Goal: Check status

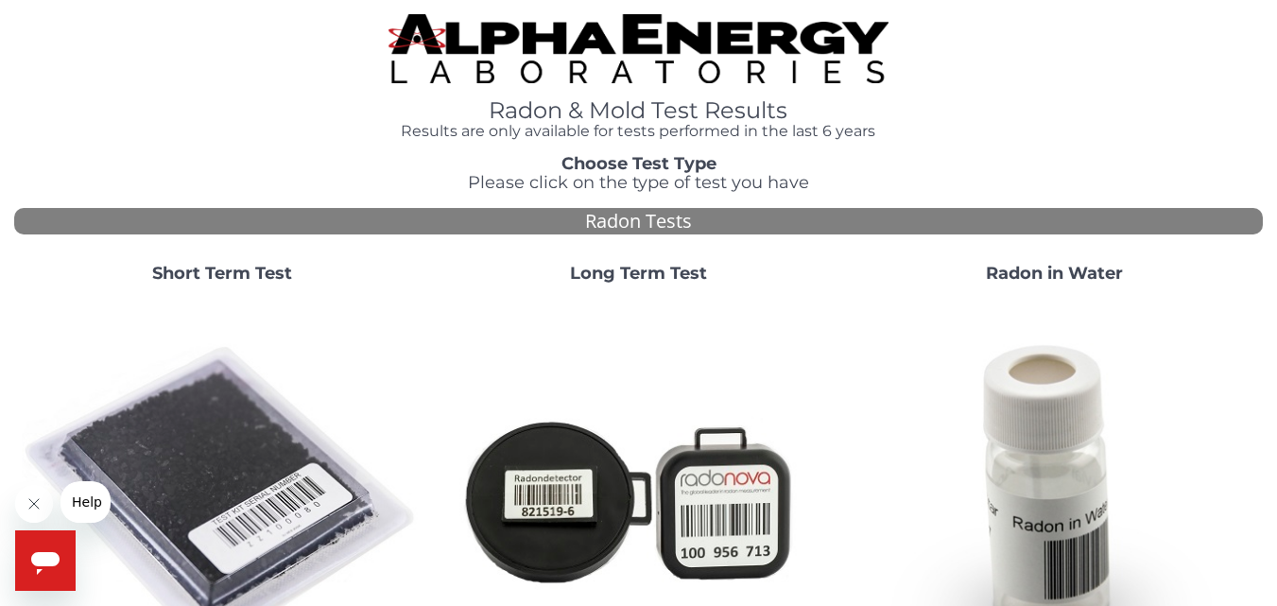
click at [235, 276] on strong "Short Term Test" at bounding box center [222, 273] width 140 height 21
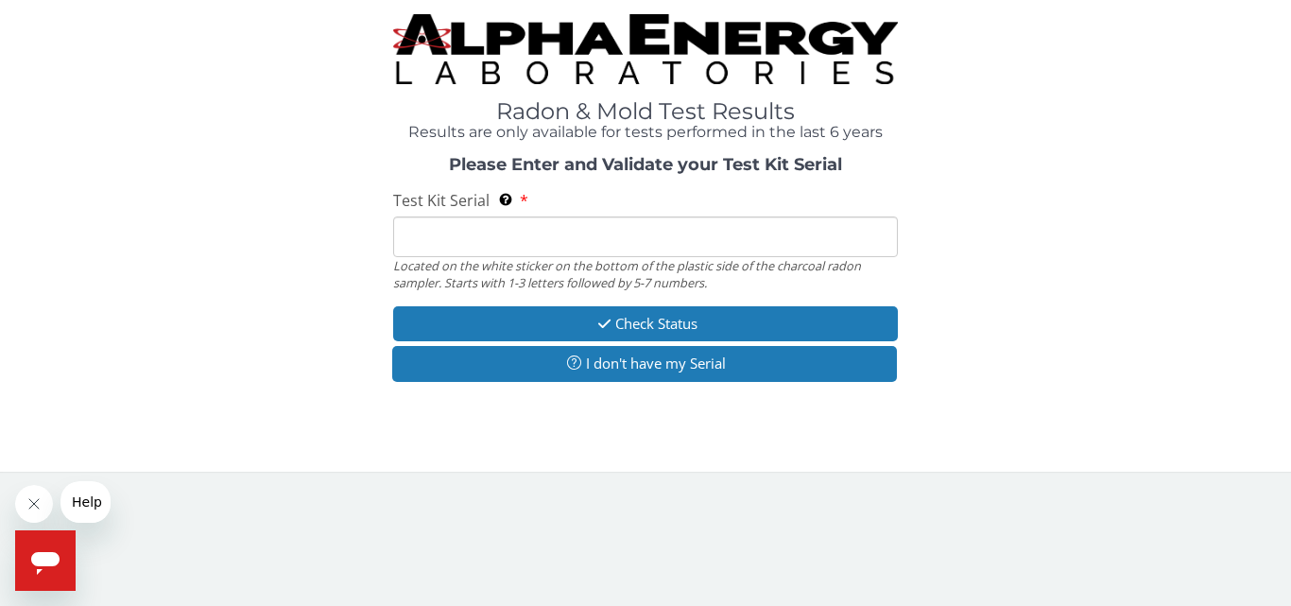
click at [415, 244] on input "Test Kit Serial Located on the white sticker on the bottom of the plastic side …" at bounding box center [645, 236] width 505 height 41
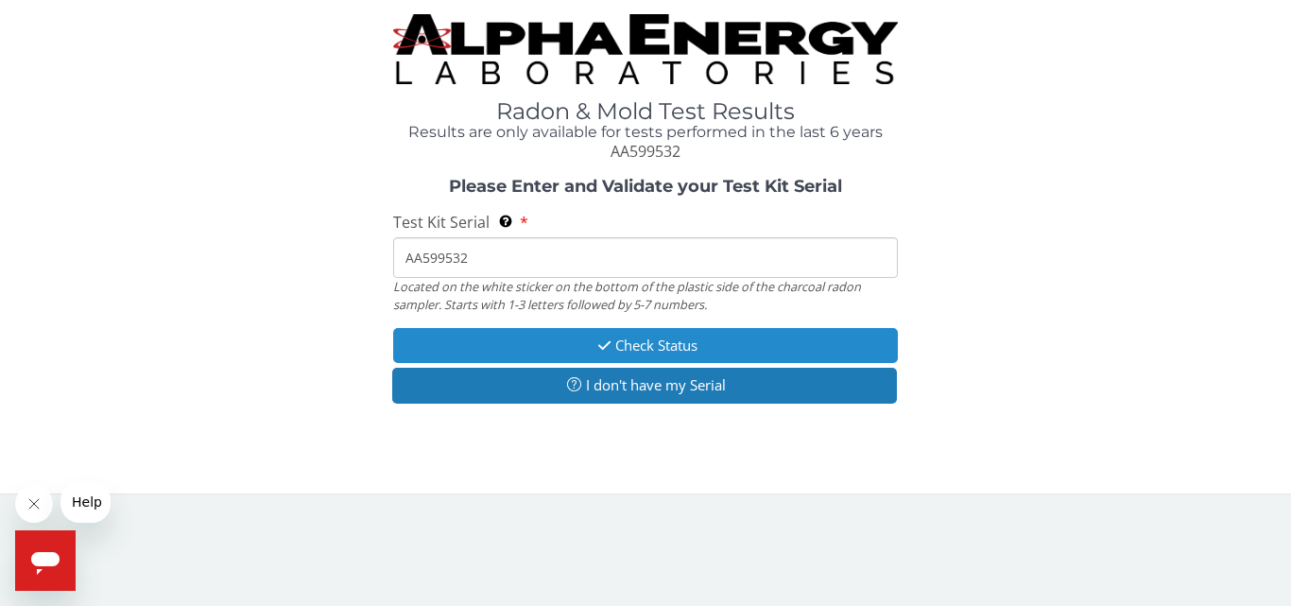
type input "AA599532"
click at [671, 344] on button "Check Status" at bounding box center [645, 345] width 505 height 35
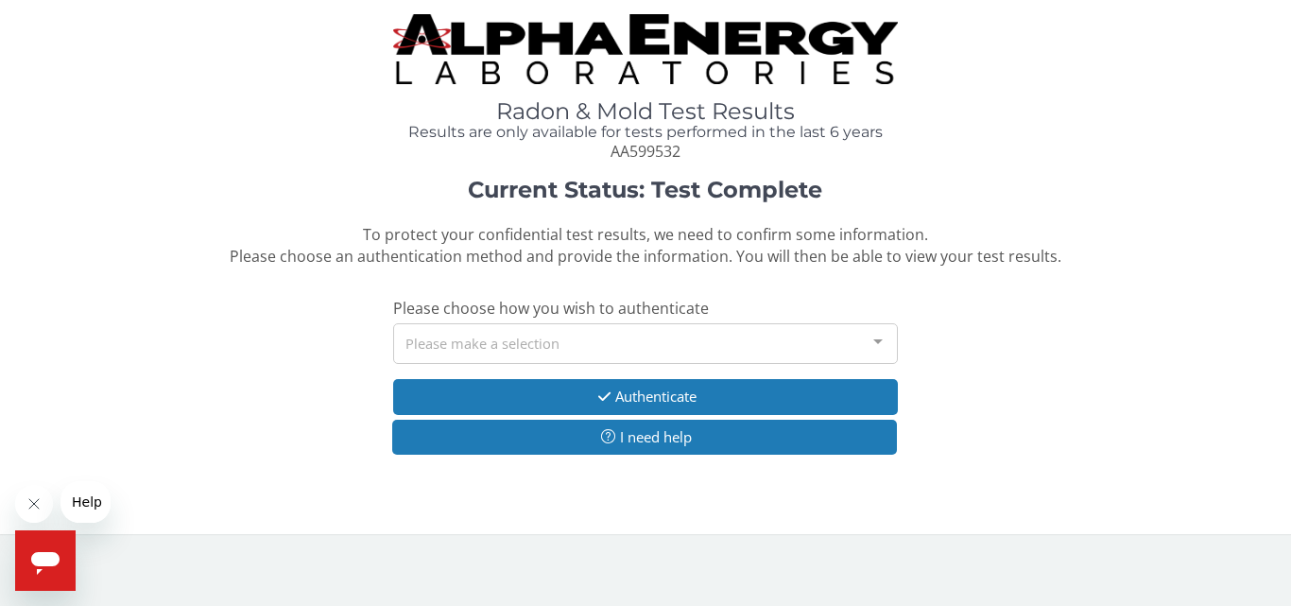
click at [880, 343] on div at bounding box center [878, 342] width 38 height 36
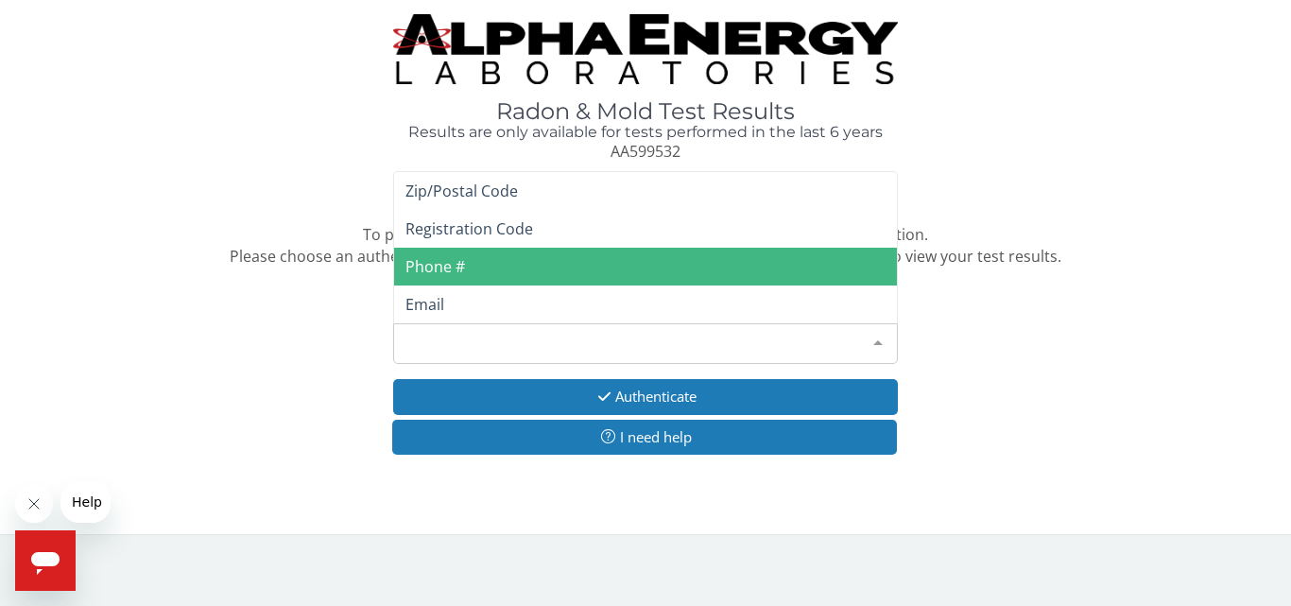
click at [465, 272] on span "Phone #" at bounding box center [645, 267] width 503 height 38
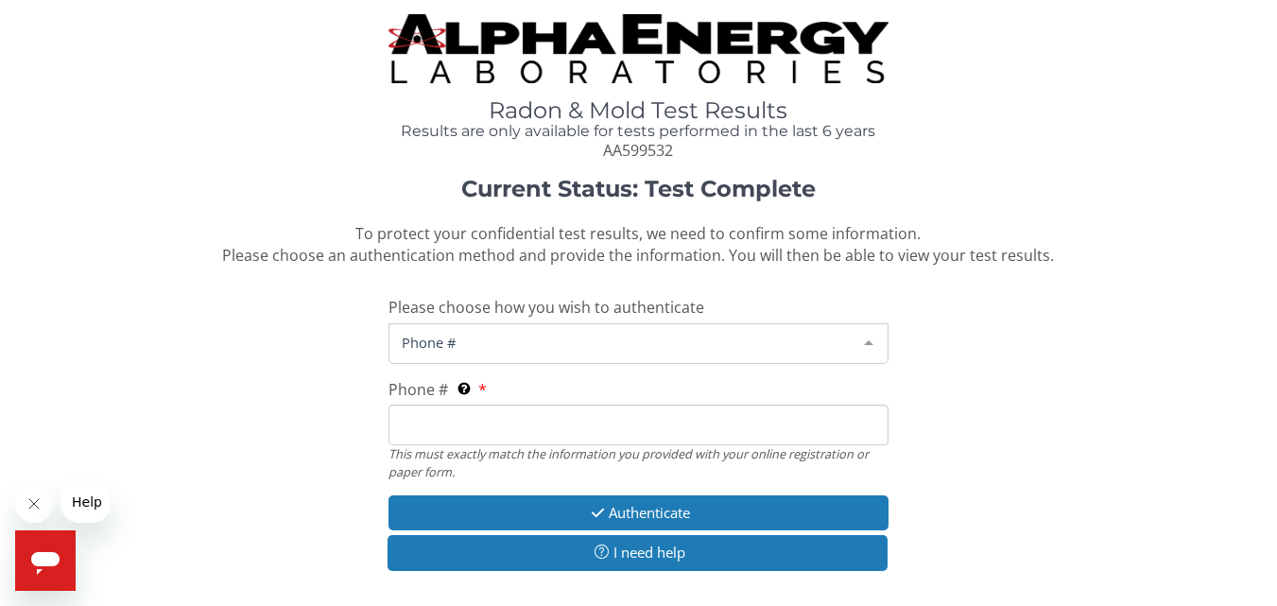
click at [466, 346] on span "Phone #" at bounding box center [623, 342] width 452 height 21
click at [490, 391] on div "Phone # This must exactly match the information you provided with your online r…" at bounding box center [638, 429] width 499 height 101
click at [491, 389] on div "Phone # This must exactly match the information you provided with your online r…" at bounding box center [638, 429] width 499 height 101
click at [416, 424] on input "Phone # This must exactly match the information you provided with your online r…" at bounding box center [638, 425] width 499 height 41
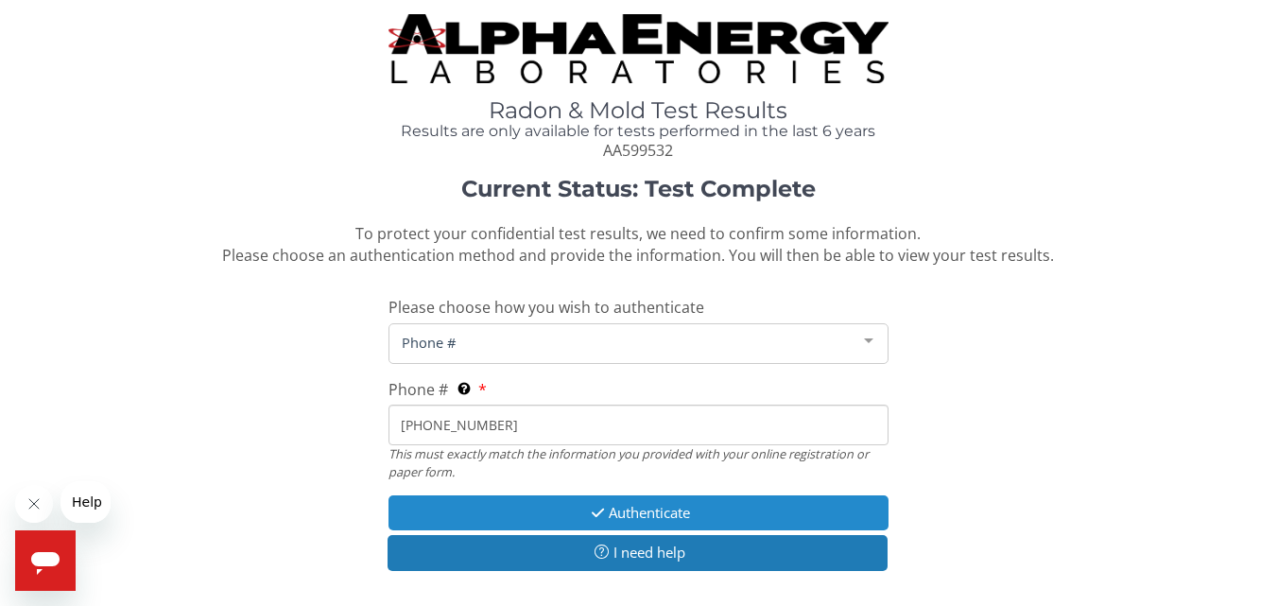
type input "[PHONE_NUMBER]"
click at [639, 511] on button "Authenticate" at bounding box center [638, 512] width 499 height 35
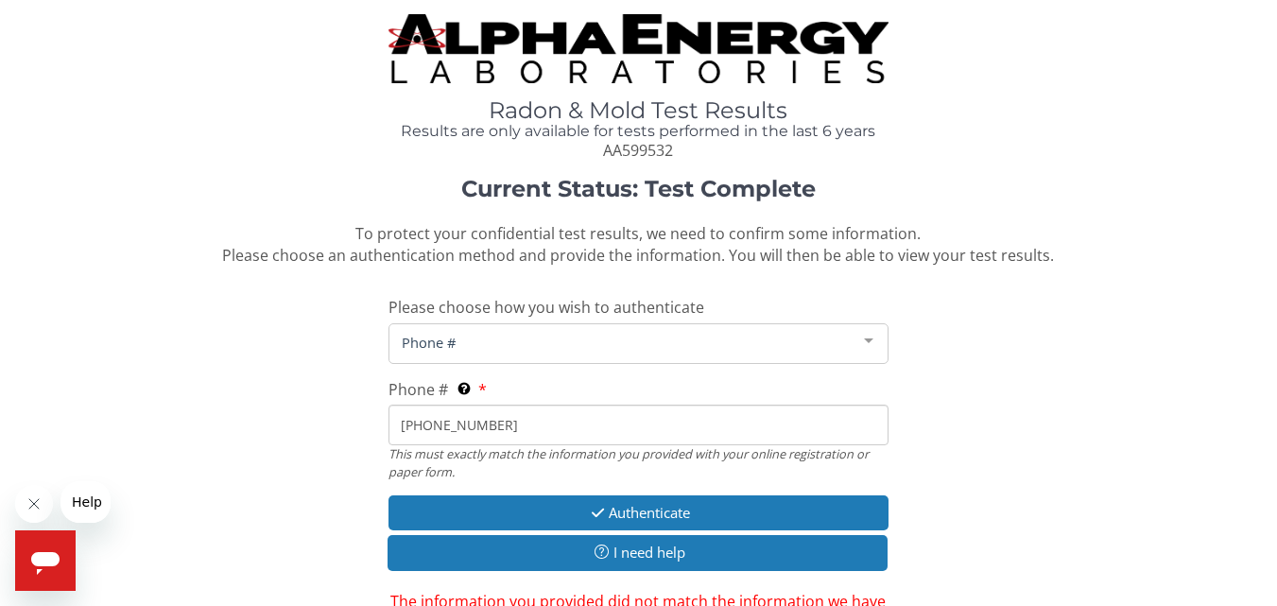
click at [479, 389] on label "Phone # This must exactly match the information you provided with your online r…" at bounding box center [438, 390] width 98 height 22
click at [479, 405] on input "[PHONE_NUMBER]" at bounding box center [638, 425] width 499 height 41
click at [416, 384] on span "Phone #" at bounding box center [419, 389] width 60 height 21
click at [416, 405] on input "[PHONE_NUMBER]" at bounding box center [638, 425] width 499 height 41
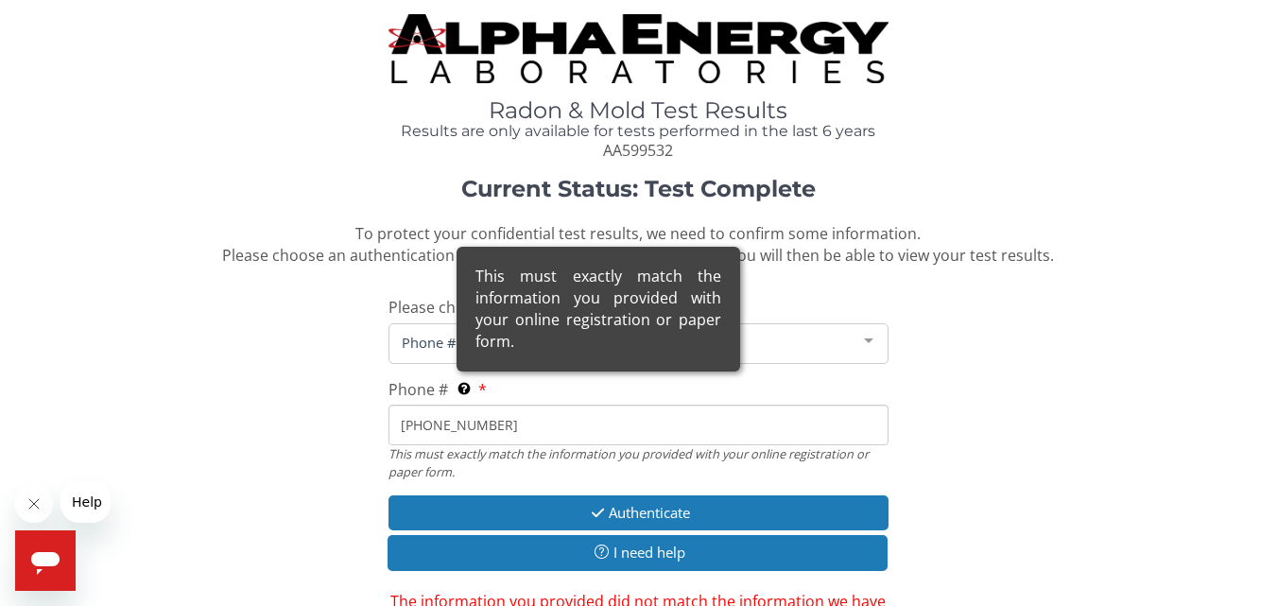
click at [505, 371] on div "This must exactly match the information you provided with your online registrat…" at bounding box center [599, 309] width 284 height 124
click at [505, 405] on input "[PHONE_NUMBER]" at bounding box center [638, 425] width 499 height 41
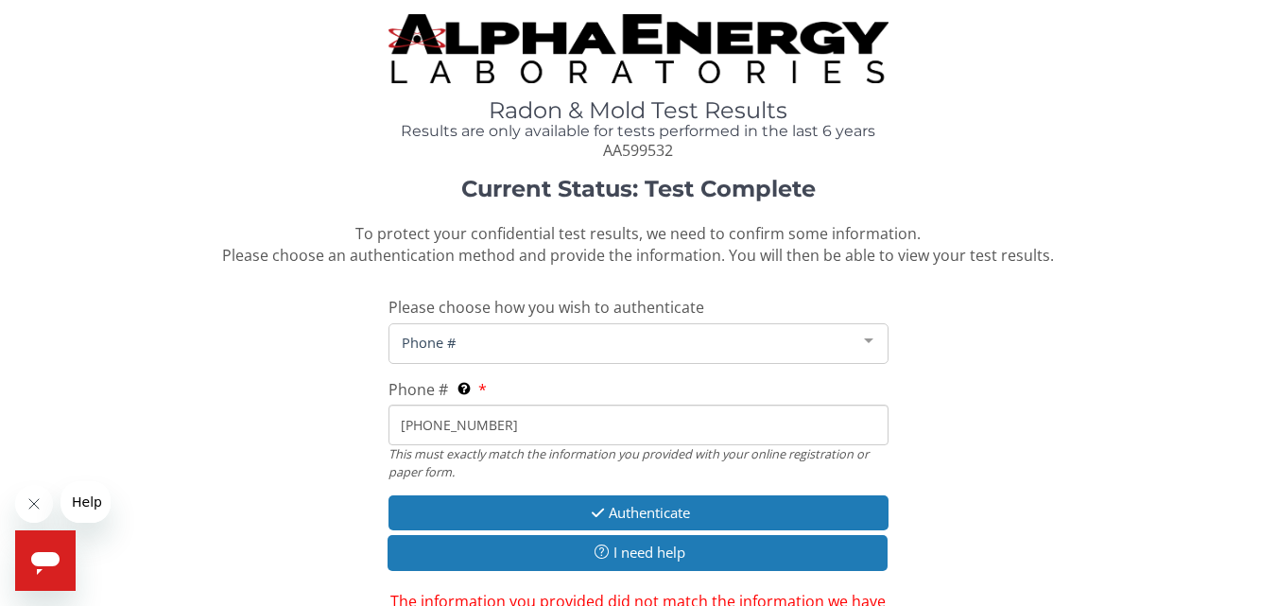
click at [477, 345] on span "Phone #" at bounding box center [623, 342] width 452 height 21
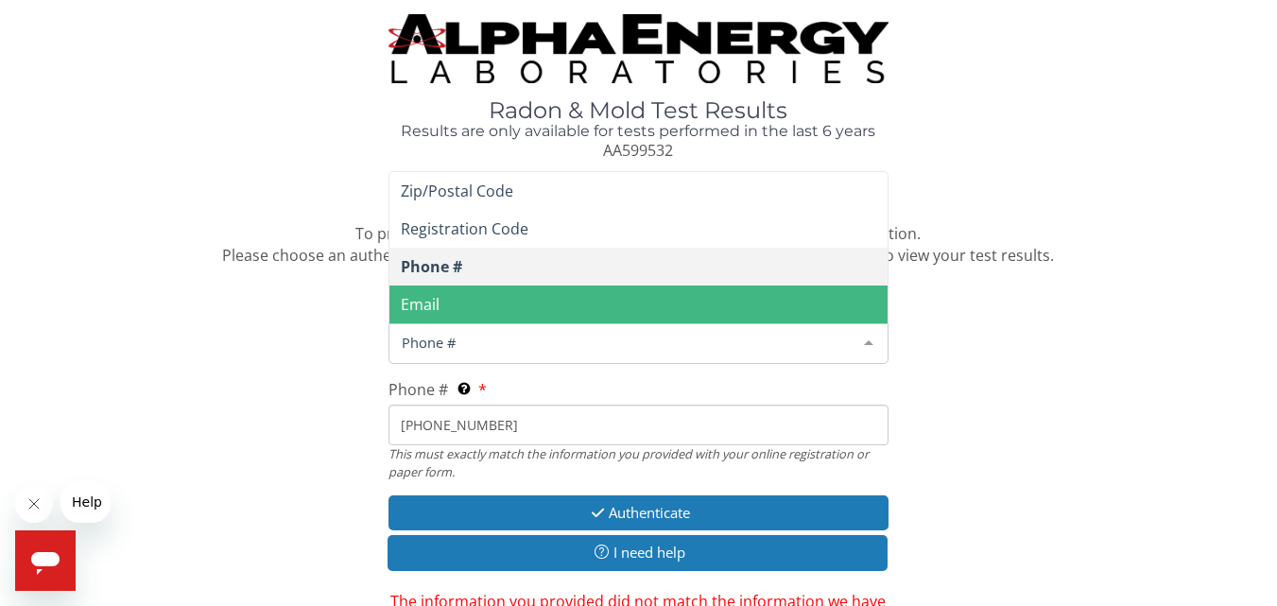
click at [479, 307] on span "Email" at bounding box center [637, 304] width 497 height 38
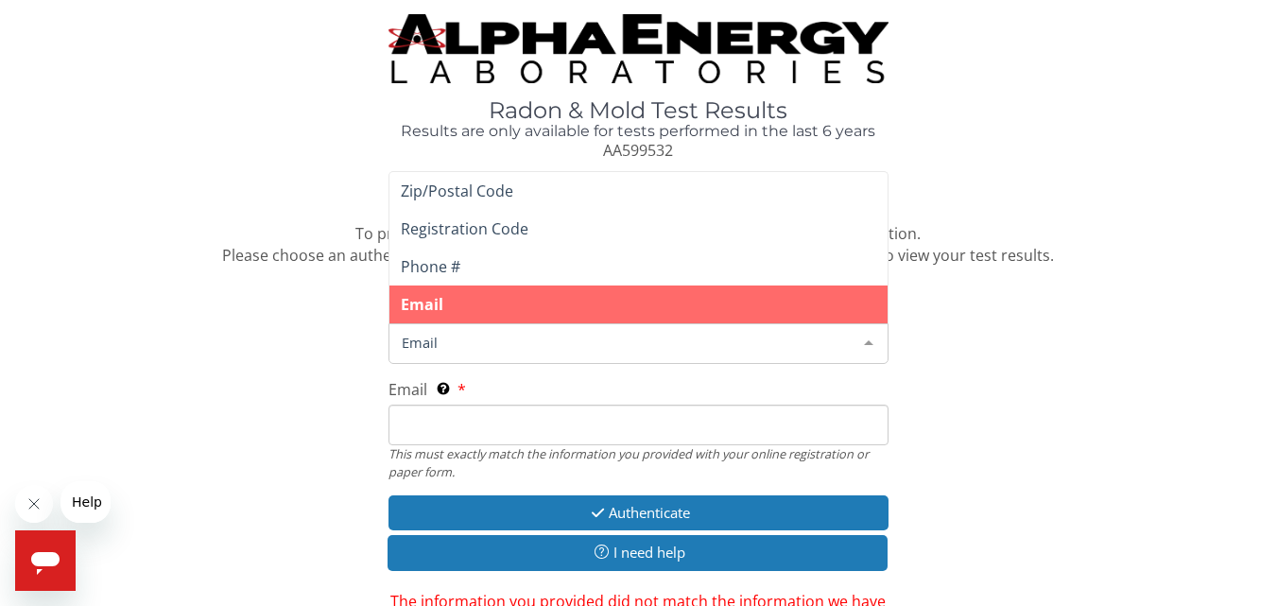
click at [451, 341] on span "Email" at bounding box center [623, 342] width 452 height 21
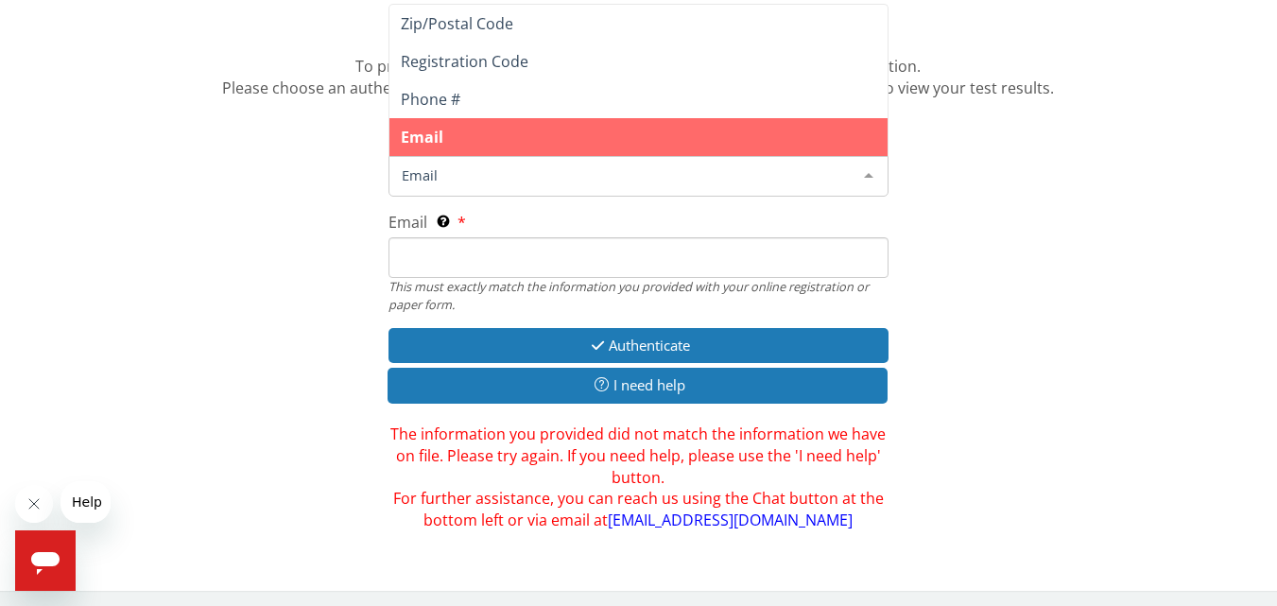
scroll to position [171, 0]
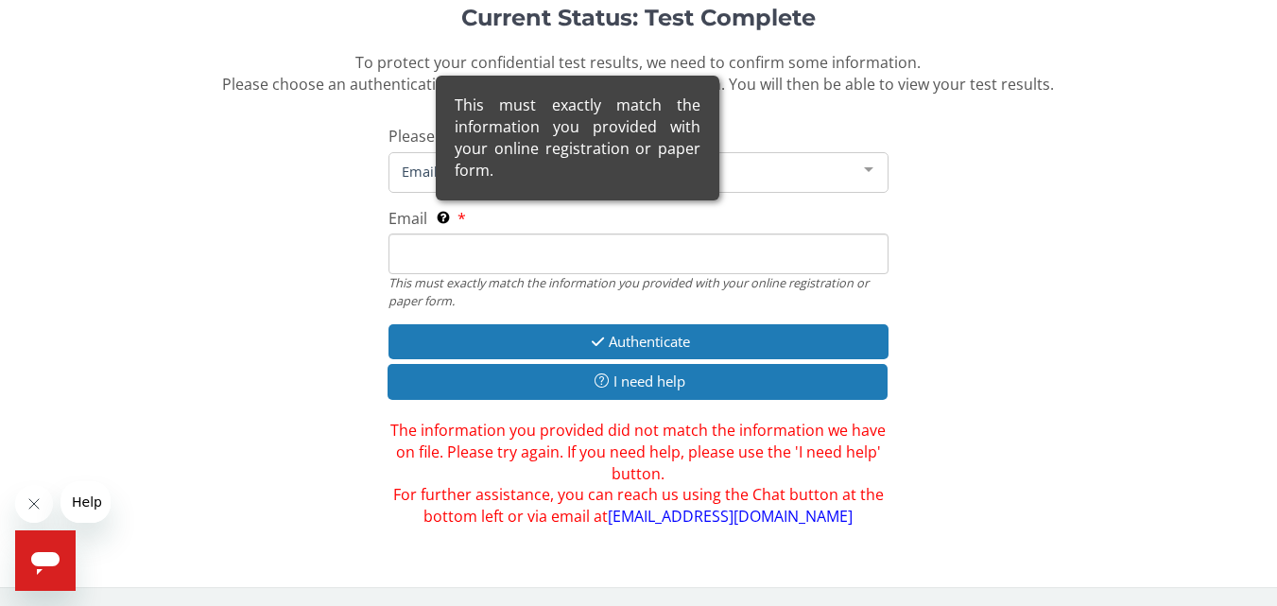
click at [440, 219] on icon at bounding box center [443, 217] width 15 height 13
click at [440, 234] on input "Email This must exactly match the information you provided with your online reg…" at bounding box center [638, 254] width 499 height 41
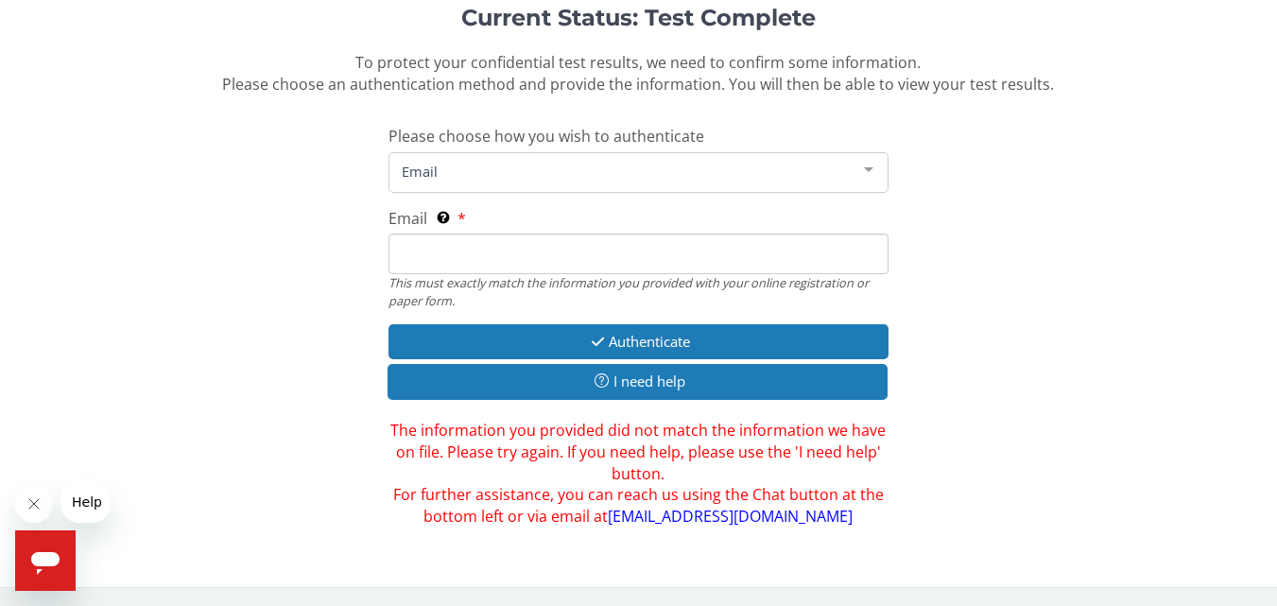
click at [478, 224] on div "Email This must exactly match the information you provided with your online reg…" at bounding box center [638, 258] width 499 height 101
click at [415, 256] on input "Email This must exactly match the information you provided with your online reg…" at bounding box center [638, 254] width 499 height 41
type input "[EMAIL_ADDRESS][DOMAIN_NAME]"
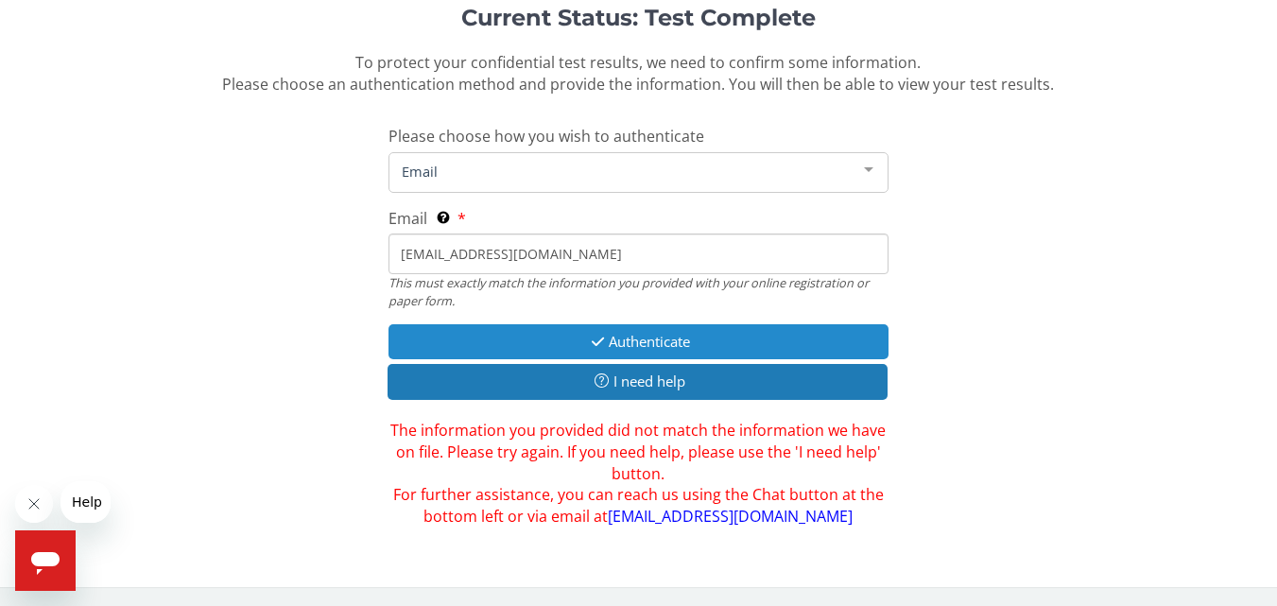
click at [666, 339] on button "Authenticate" at bounding box center [638, 341] width 499 height 35
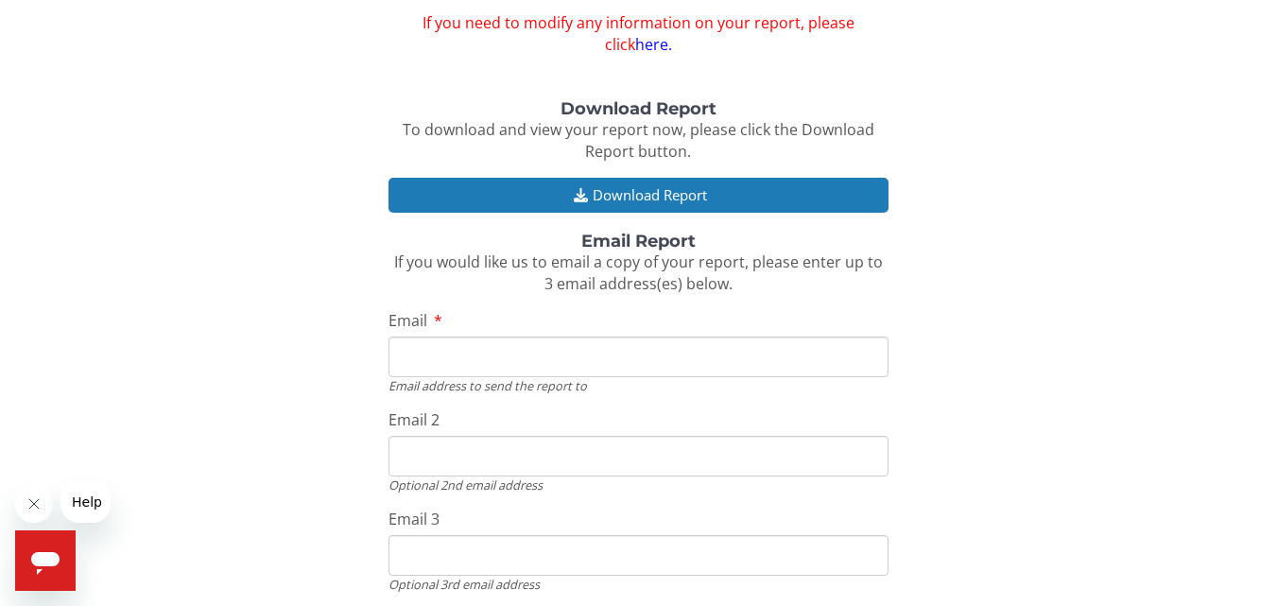
scroll to position [235, 0]
